Goal: Find specific page/section: Find specific page/section

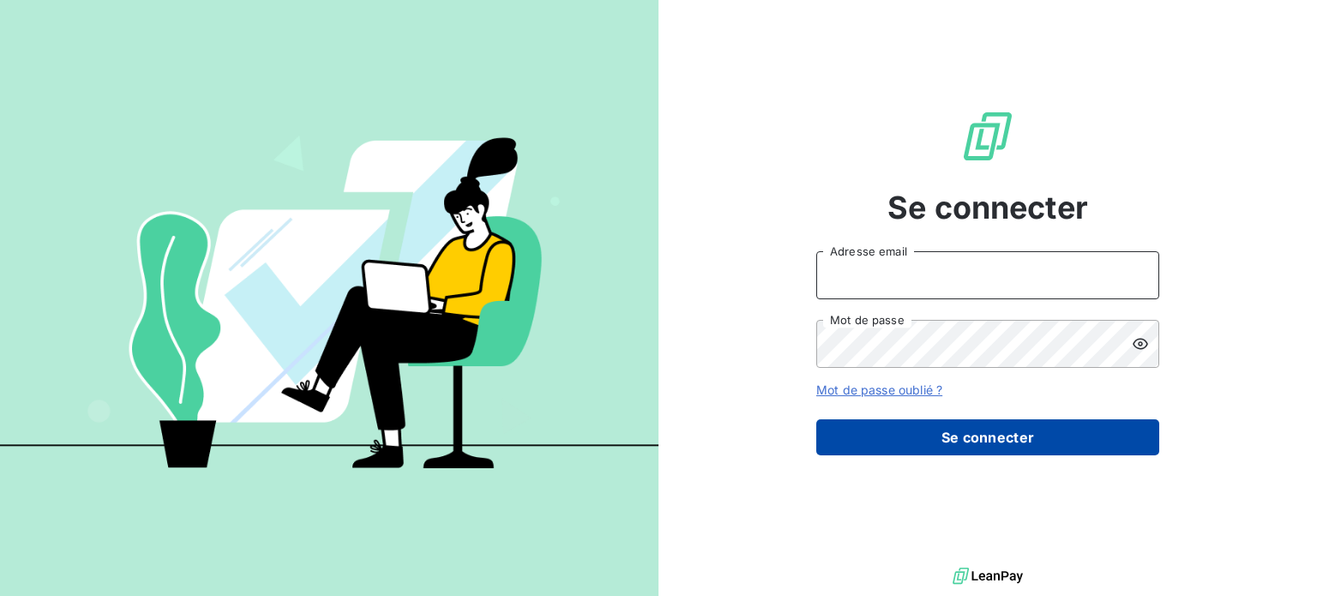
type input "[PERSON_NAME][EMAIL_ADDRESS][DOMAIN_NAME]"
click at [915, 442] on button "Se connecter" at bounding box center [987, 437] width 343 height 36
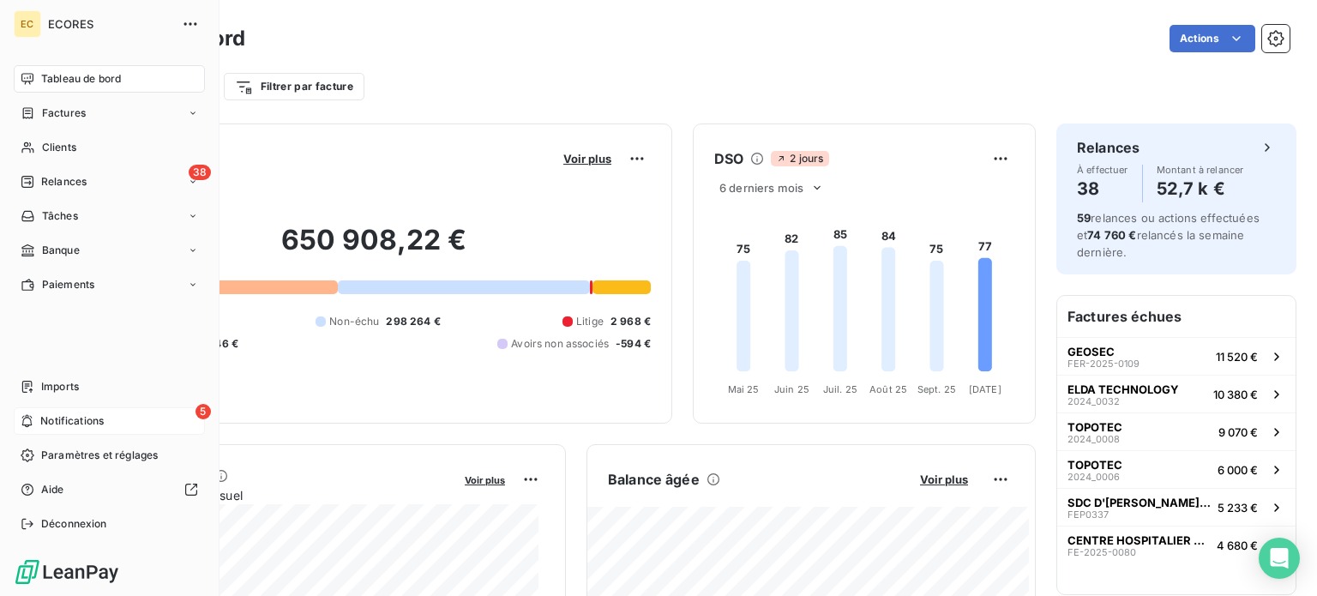
click at [58, 416] on span "Notifications" at bounding box center [71, 420] width 63 height 15
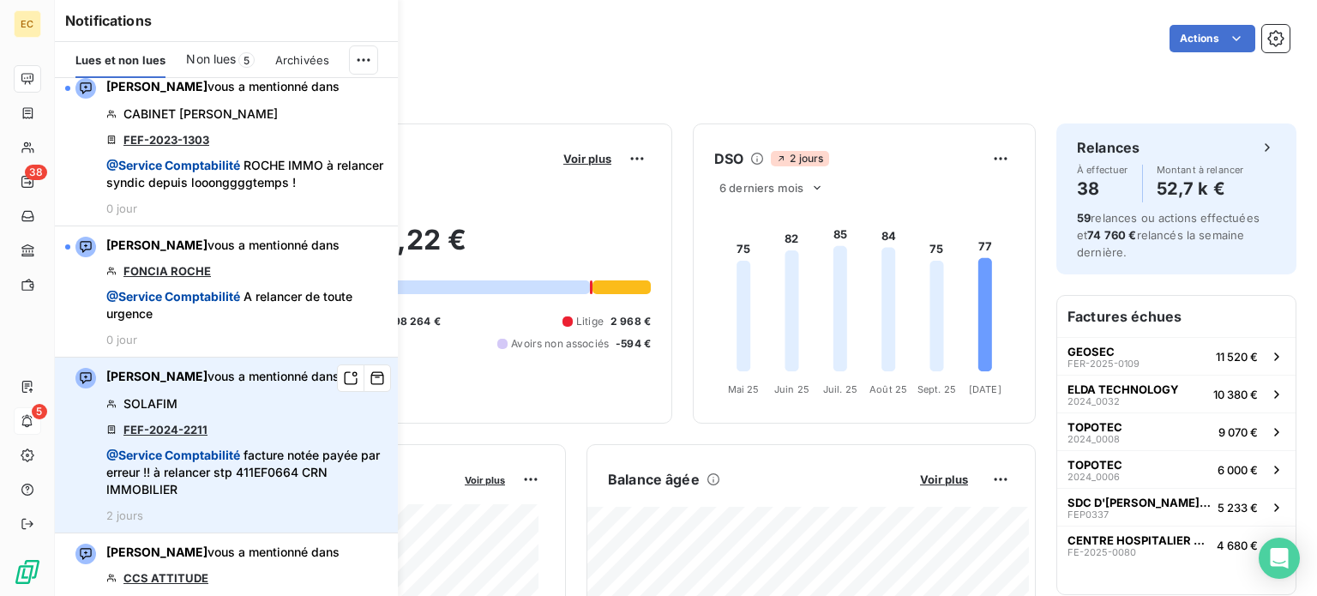
scroll to position [429, 0]
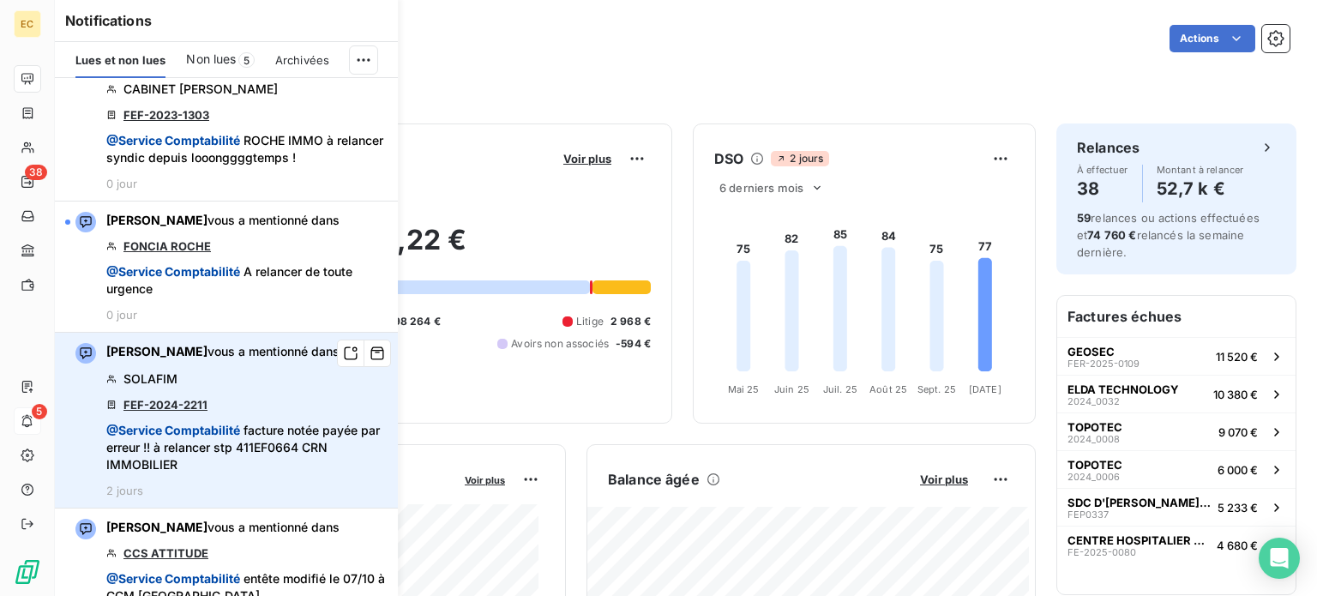
click at [144, 406] on link "FEF-2024-2211" at bounding box center [165, 405] width 84 height 14
